Goal: Transaction & Acquisition: Obtain resource

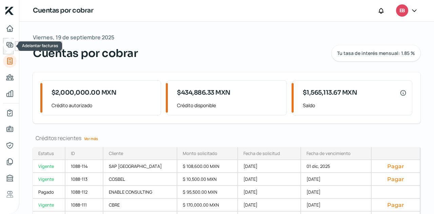
click at [11, 46] on icon "Adelantar facturas" at bounding box center [10, 45] width 8 height 8
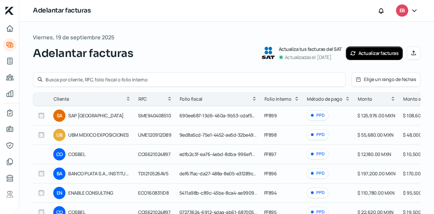
click at [407, 54] on button "Manual" at bounding box center [414, 53] width 14 height 14
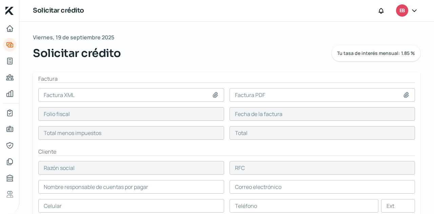
click at [215, 96] on icon at bounding box center [215, 94] width 5 height 5
type input "C:\fakepath\F900- COSBEL.xml"
type input "F900- COSBEL.xml"
type input "D6717820-AE05-424D-BE69-21E83BB85758"
type input "[DATE]"
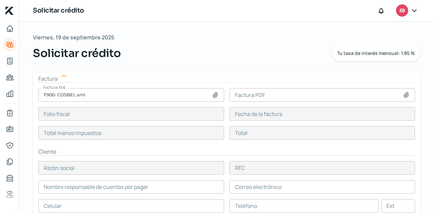
type input "45500"
type input "52780"
type input "COSBEL"
type input "COS621024897"
type input "45500"
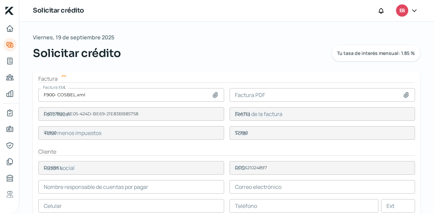
click at [405, 95] on icon at bounding box center [406, 95] width 7 height 7
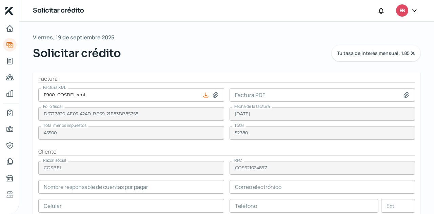
type input "[PERSON_NAME]"
type input "[PERSON_NAME][EMAIL_ADDRESS][PERSON_NAME][DOMAIN_NAME]"
type input "44 - 4301 - 7211"
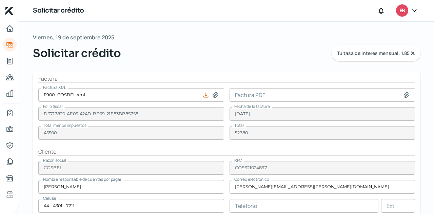
type input "C:\fakepath\F900- COSBEL.pdf"
type input "F900- COSBEL.pdf"
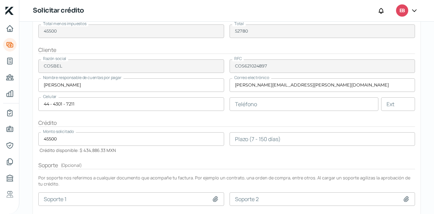
scroll to position [136, 0]
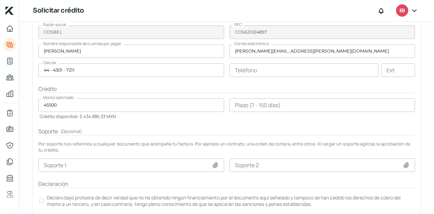
click at [252, 105] on input "number" at bounding box center [322, 105] width 186 height 14
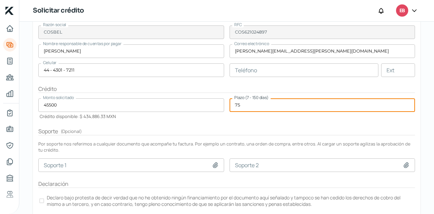
type input "75"
click at [244, 132] on h2 "Soporte ( Opcional )" at bounding box center [226, 131] width 377 height 8
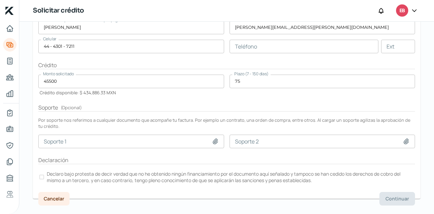
scroll to position [169, 0]
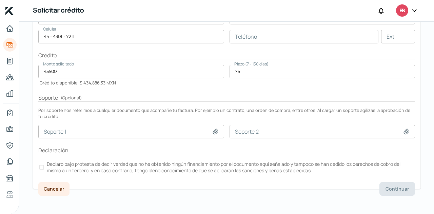
click at [44, 164] on label "Declaro bajo protesta de decir verdad que no he obtenido ningún financiamiento …" at bounding box center [226, 167] width 377 height 15
click at [405, 182] on button "Continuar" at bounding box center [397, 189] width 36 height 14
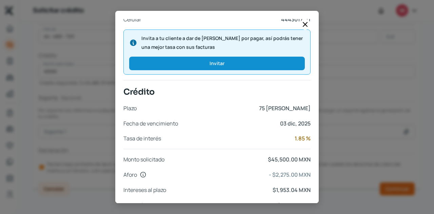
scroll to position [289, 0]
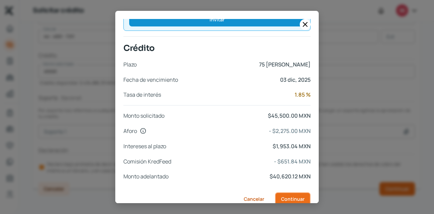
click at [285, 197] on span "Continuar" at bounding box center [292, 199] width 23 height 5
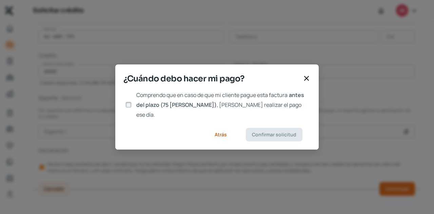
click at [128, 105] on input "Comprendo que en caso de que mi cliente pague esta factura antes del plazo (75 …" at bounding box center [128, 105] width 6 height 6
checkbox input "true"
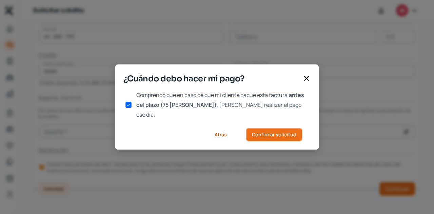
click at [261, 135] on button "Confirmar solicitud" at bounding box center [274, 135] width 57 height 14
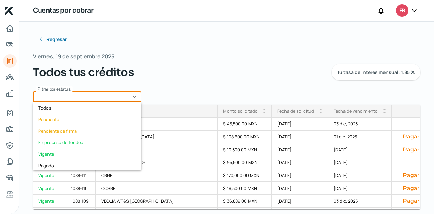
click at [133, 99] on input "text" at bounding box center [87, 96] width 108 height 11
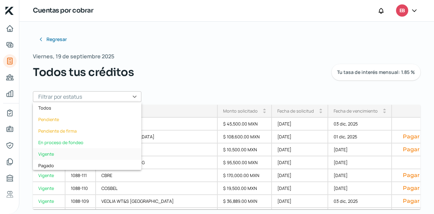
click at [65, 152] on div "Vigente" at bounding box center [87, 154] width 108 height 12
type input "Vigente"
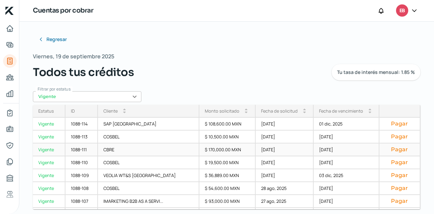
click at [142, 148] on div "CBRE" at bounding box center [149, 149] width 102 height 13
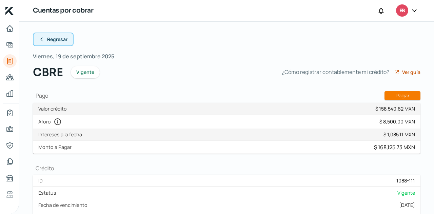
click at [58, 42] on span "Regresar" at bounding box center [57, 39] width 20 height 5
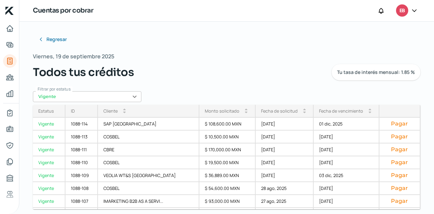
click at [336, 109] on div "Fecha de vencimiento" at bounding box center [341, 111] width 44 height 6
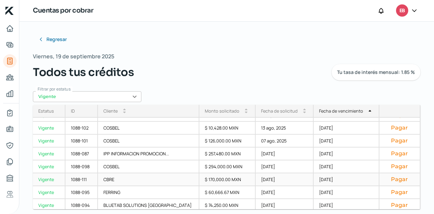
scroll to position [127, 0]
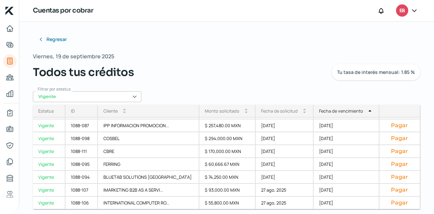
click at [316, 91] on div "Regresar Viernes, 19 de septiembre 2025 Todos tus créditos Tu tasa de interés m…" at bounding box center [226, 97] width 387 height 129
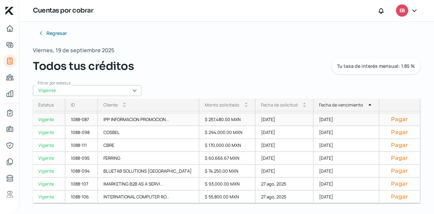
click at [219, 120] on div "$ 257,480.00 MXN" at bounding box center [227, 119] width 56 height 13
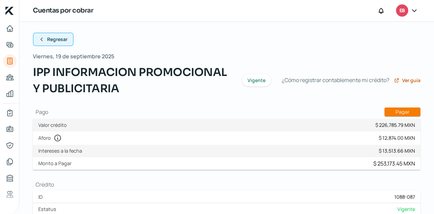
click at [58, 43] on button "Regresar" at bounding box center [53, 40] width 41 height 14
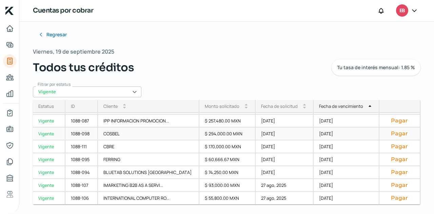
scroll to position [6, 0]
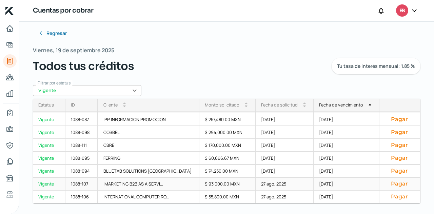
click at [232, 181] on div "$ 93,000.00 MXN" at bounding box center [227, 184] width 56 height 13
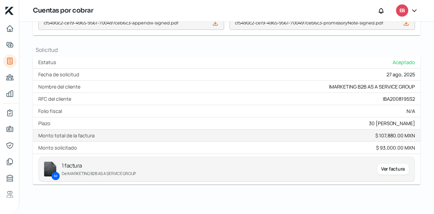
scroll to position [300, 0]
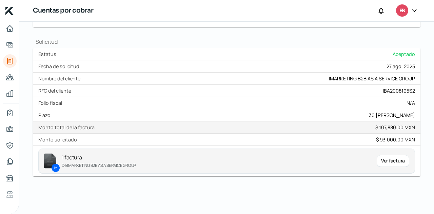
click at [385, 162] on div "Ver factura" at bounding box center [393, 161] width 33 height 12
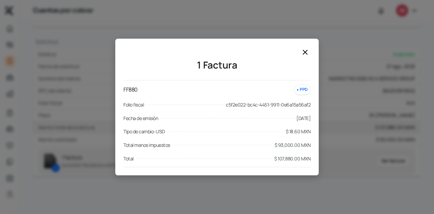
click at [307, 57] on div at bounding box center [305, 52] width 11 height 11
click at [307, 54] on icon at bounding box center [305, 52] width 4 height 4
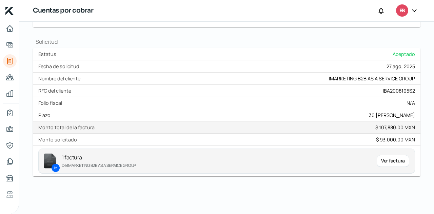
click at [389, 160] on div "Ver factura" at bounding box center [393, 161] width 33 height 12
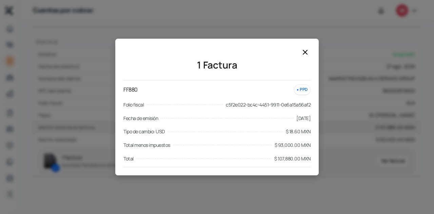
click at [302, 52] on icon at bounding box center [305, 52] width 8 height 8
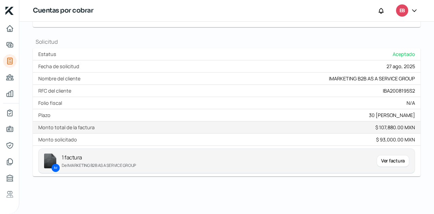
click at [378, 160] on div "Ver factura" at bounding box center [393, 161] width 33 height 12
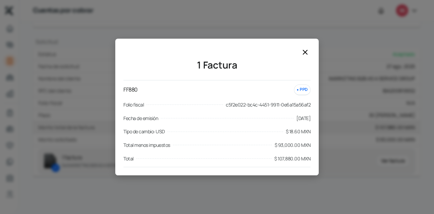
click at [303, 54] on icon at bounding box center [305, 52] width 4 height 4
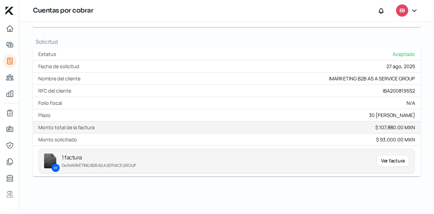
click at [392, 161] on div "Ver factura" at bounding box center [393, 161] width 33 height 12
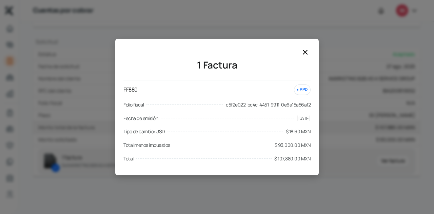
drag, startPoint x: 303, startPoint y: 49, endPoint x: 326, endPoint y: 64, distance: 27.5
click at [303, 49] on icon at bounding box center [305, 52] width 8 height 8
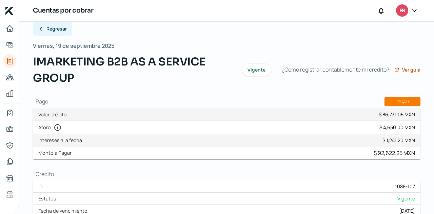
scroll to position [0, 0]
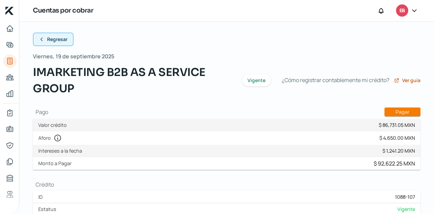
click at [63, 38] on span "Regresar" at bounding box center [57, 39] width 20 height 5
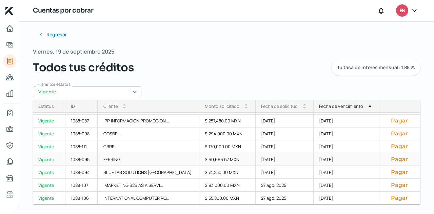
scroll to position [6, 0]
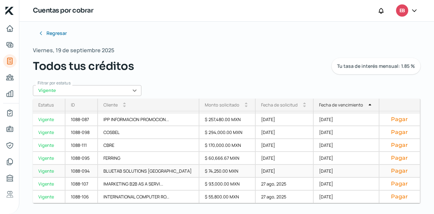
click at [258, 171] on div "[DATE]" at bounding box center [285, 171] width 58 height 13
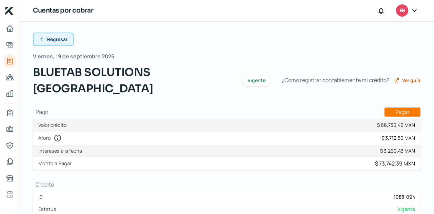
click at [48, 39] on span "Regresar" at bounding box center [57, 39] width 20 height 5
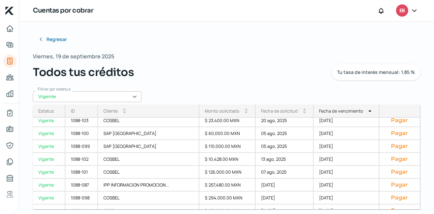
scroll to position [127, 0]
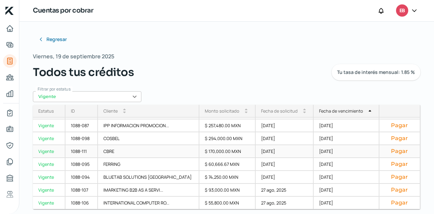
click at [300, 152] on div "[DATE]" at bounding box center [285, 151] width 58 height 13
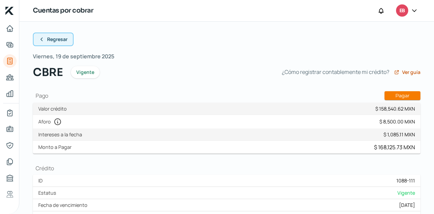
click at [41, 43] on button "Regresar" at bounding box center [53, 40] width 41 height 14
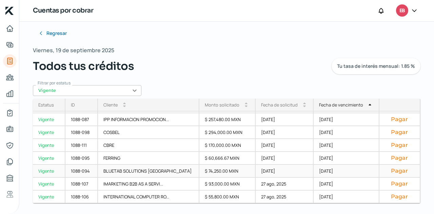
scroll to position [93, 0]
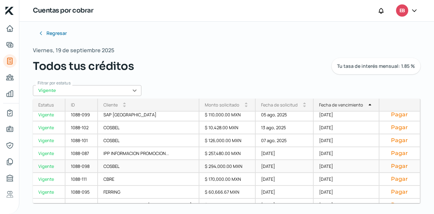
click at [256, 166] on div "[DATE]" at bounding box center [285, 166] width 58 height 13
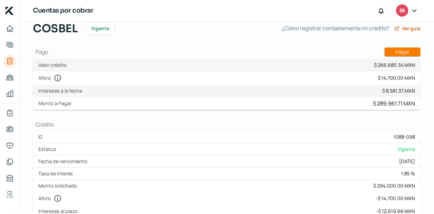
scroll to position [40, 0]
